Goal: Transaction & Acquisition: Purchase product/service

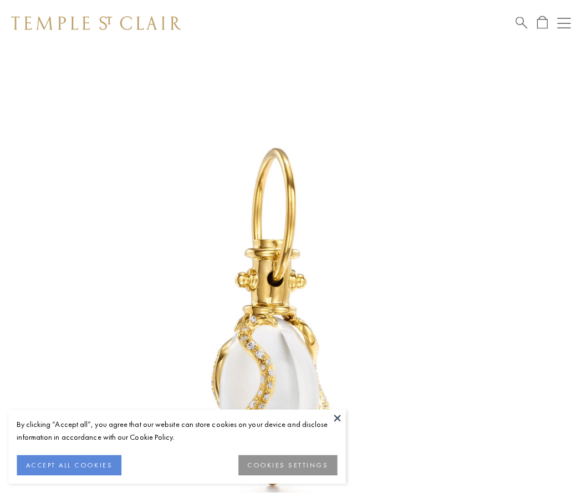
scroll to position [13, 0]
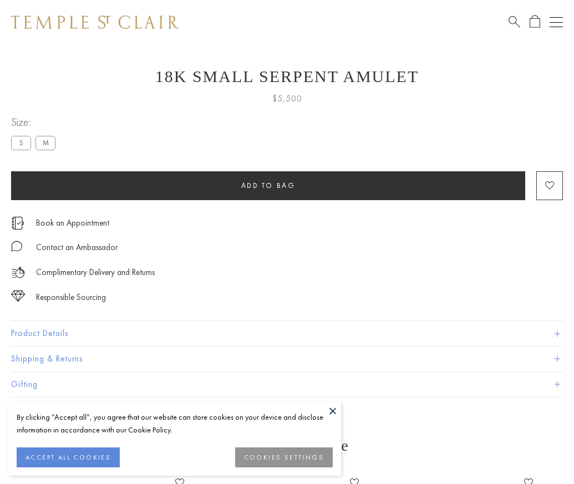
click at [268, 185] on span "Add to bag" at bounding box center [268, 185] width 54 height 9
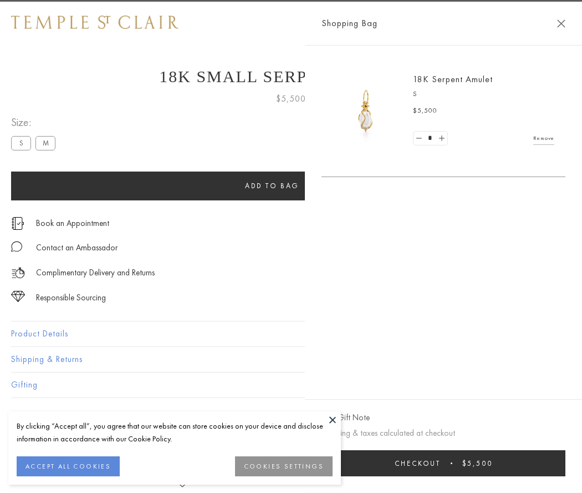
click at [555, 463] on button "Checkout $5,500" at bounding box center [444, 463] width 244 height 26
